Goal: Information Seeking & Learning: Learn about a topic

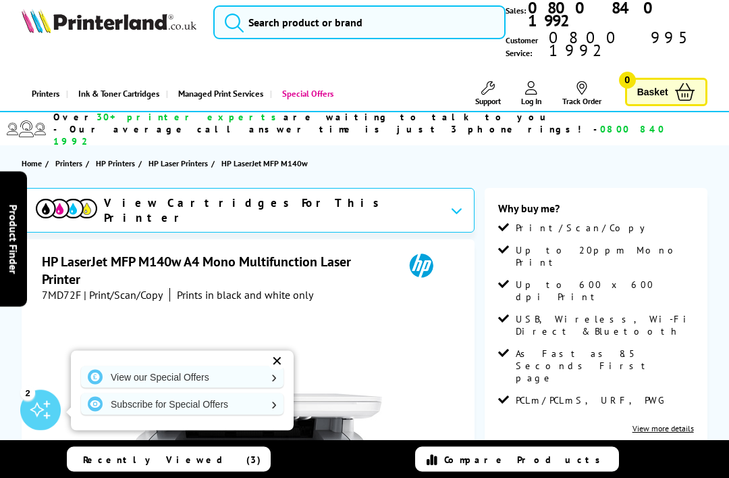
scroll to position [18, 0]
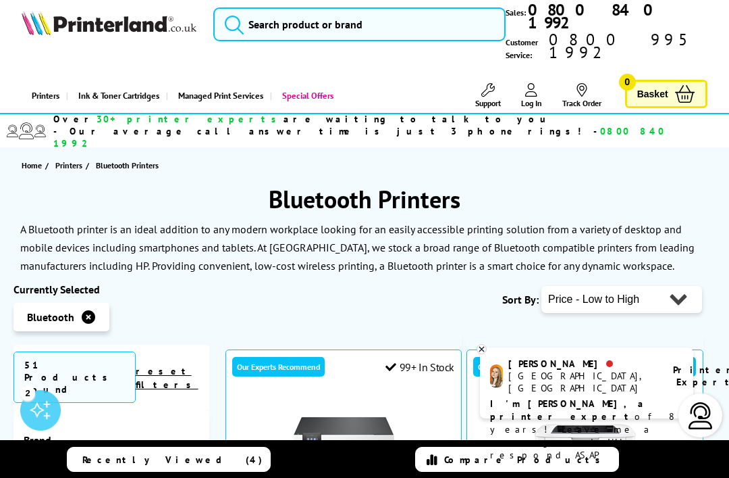
scroll to position [22, 0]
